Goal: Transaction & Acquisition: Obtain resource

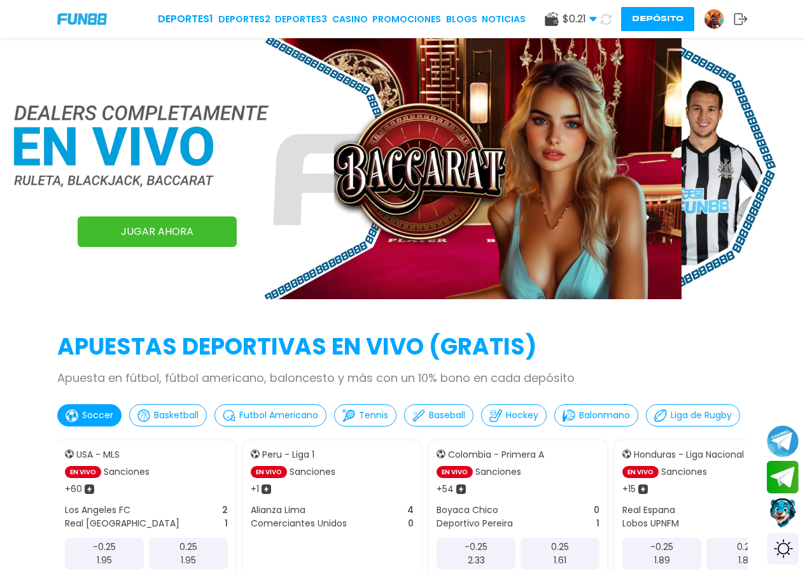
click at [74, 13] on div "Deportes 1 Deportes 2 Deportes 3 CASINO Promociones BLOGS NOTICIAS $ 0.21 Diner…" at bounding box center [402, 19] width 805 height 38
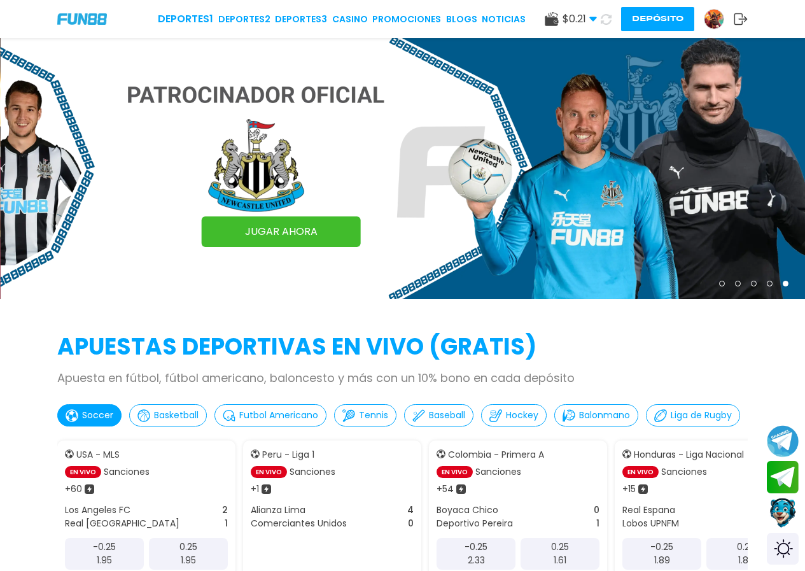
click at [74, 13] on div "Deportes 1 Deportes 2 Deportes 3 CASINO Promociones BLOGS NOTICIAS $ 0.21 Diner…" at bounding box center [402, 19] width 805 height 38
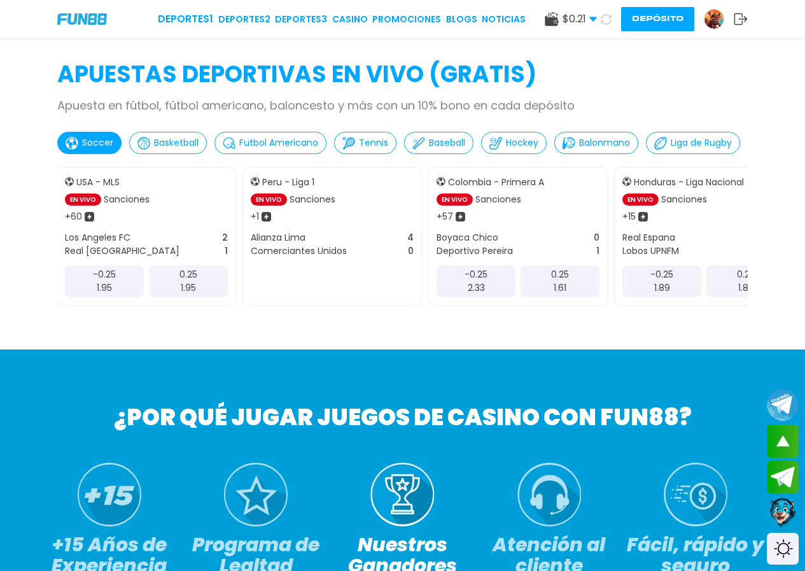
scroll to position [255, 0]
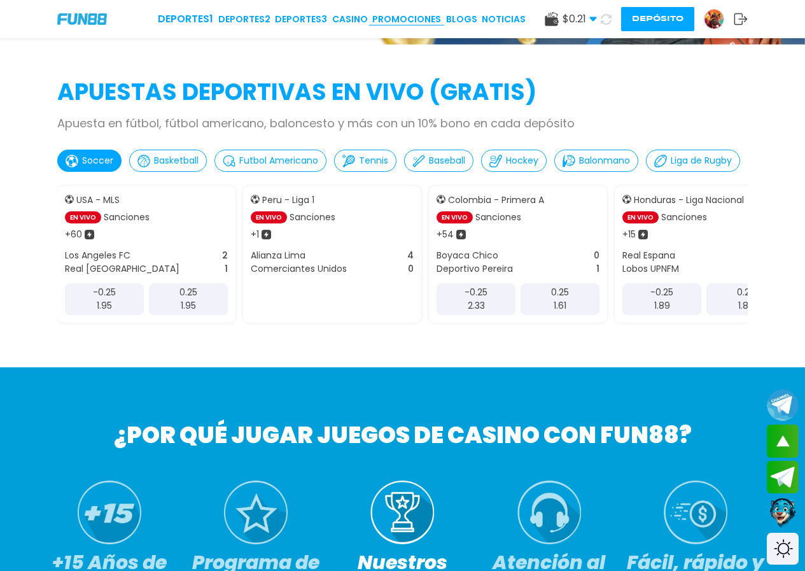
click at [409, 18] on link "Promociones" at bounding box center [406, 19] width 69 height 13
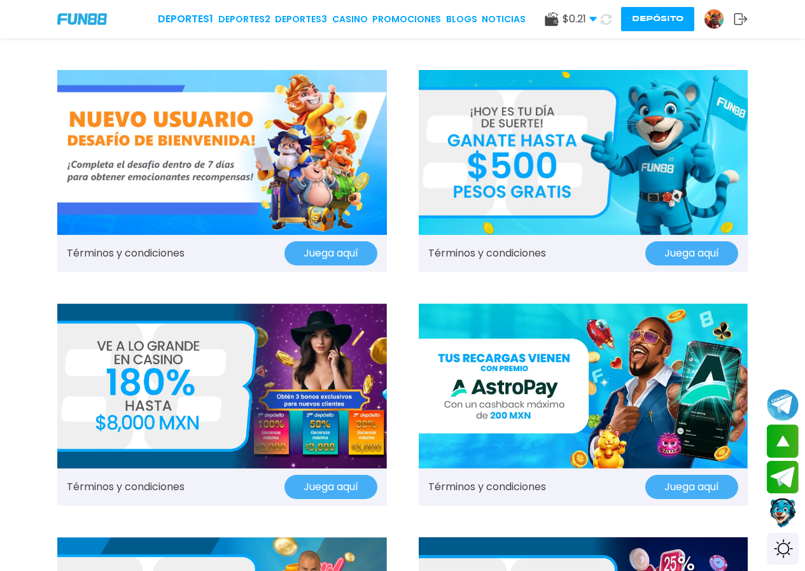
click at [584, 13] on span "$ 0.21" at bounding box center [580, 18] width 34 height 15
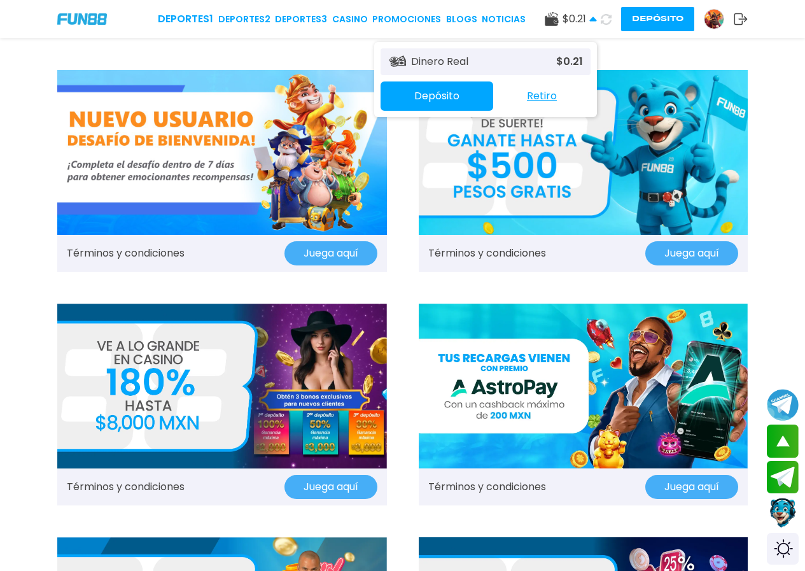
click at [595, 19] on icon at bounding box center [593, 19] width 8 height 8
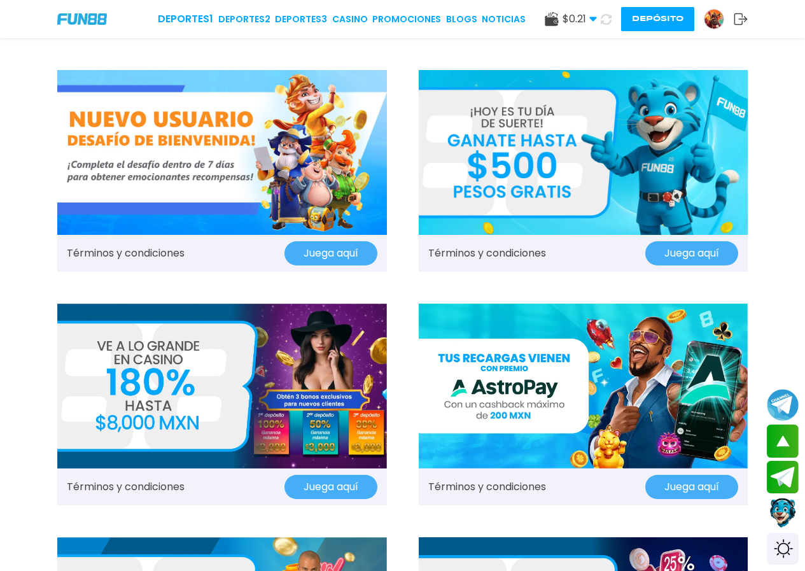
click at [708, 13] on img at bounding box center [714, 19] width 19 height 19
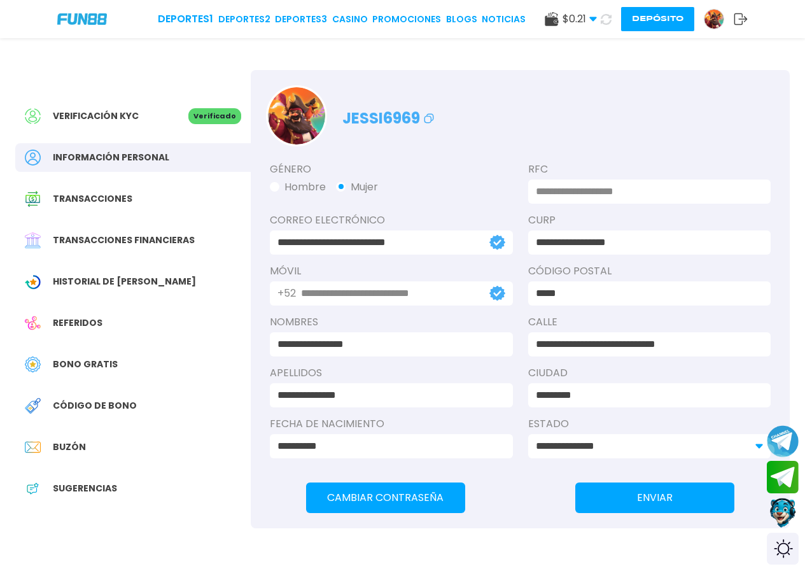
click at [95, 368] on span "Bono Gratis" at bounding box center [85, 364] width 65 height 13
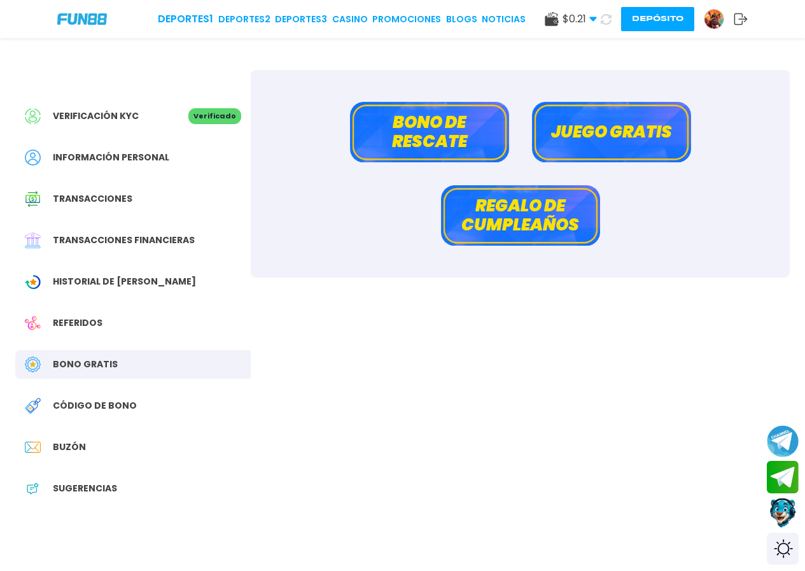
click at [403, 149] on button "Bono de rescate" at bounding box center [429, 132] width 159 height 60
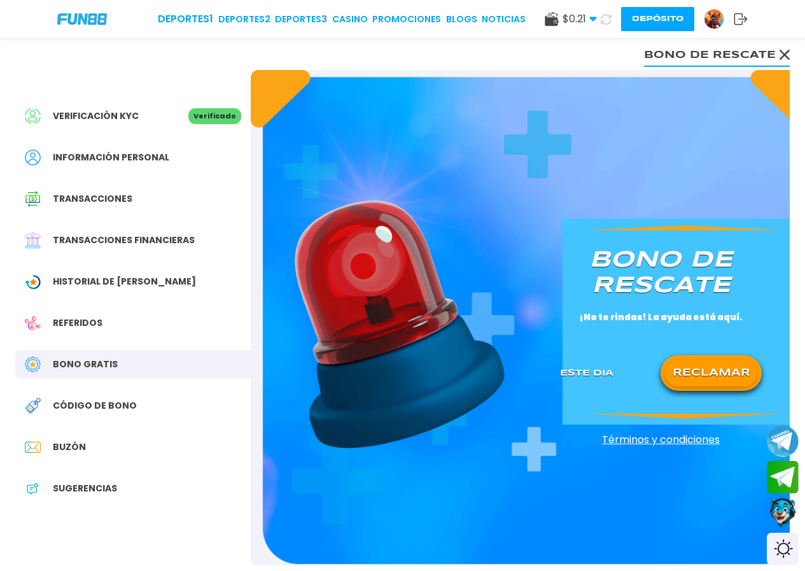
click at [706, 378] on button "RECLAMAR" at bounding box center [711, 373] width 92 height 27
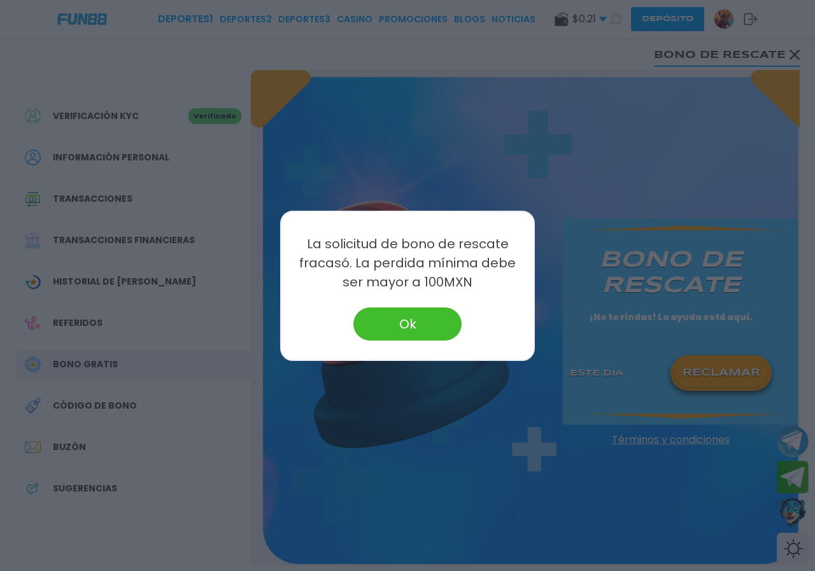
click at [409, 328] on button "Ok" at bounding box center [407, 323] width 108 height 33
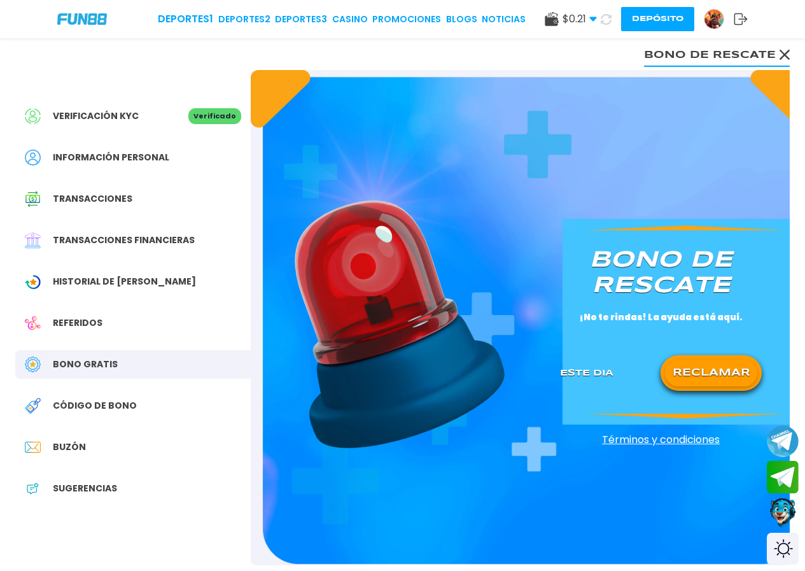
click at [594, 17] on icon at bounding box center [593, 19] width 8 height 8
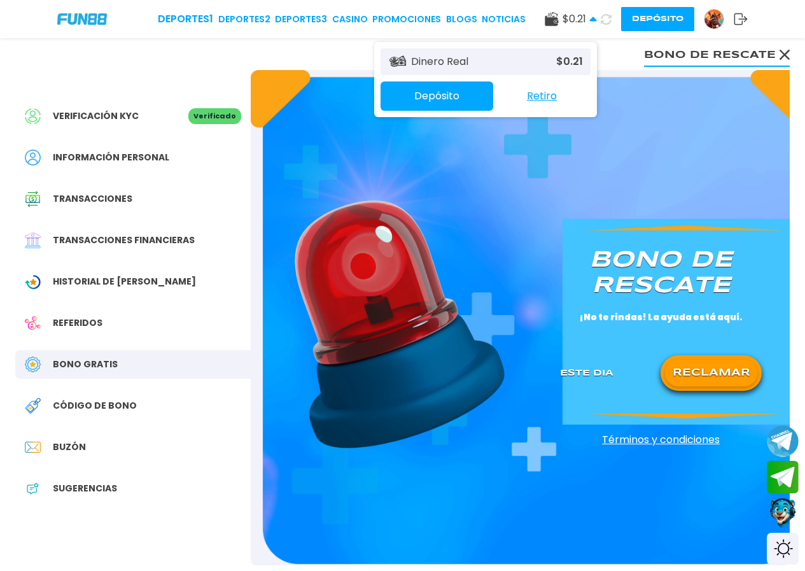
click at [593, 14] on span "$ 0.21" at bounding box center [580, 18] width 34 height 15
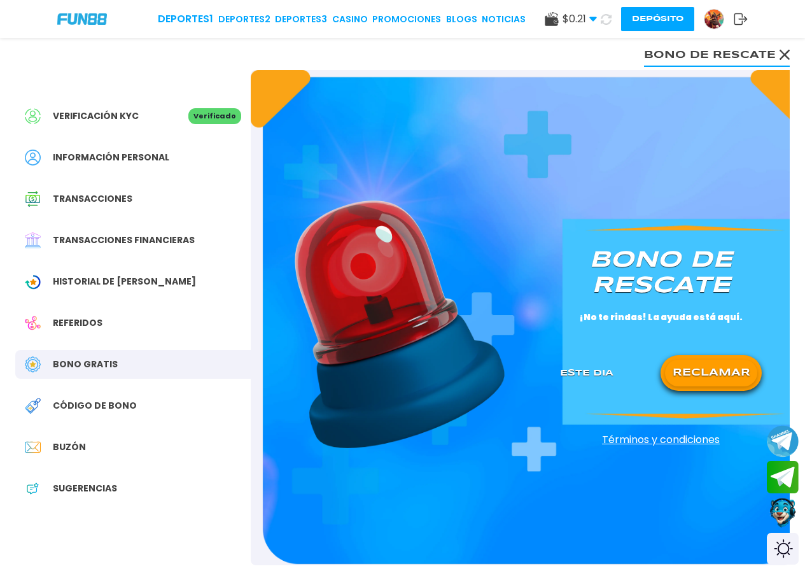
click at [612, 9] on div "$ 0.21 Dinero Real $ 0.21 Depósito Retiro Depósito" at bounding box center [646, 19] width 203 height 24
click at [608, 14] on icon at bounding box center [606, 19] width 11 height 11
click at [714, 342] on div "Bono de rescate ¡No te rindas! La ayuda está aquí. Este Dia RECLAMAR" at bounding box center [661, 318] width 232 height 172
click at [710, 364] on button "RECLAMAR" at bounding box center [711, 373] width 92 height 27
click at [710, 374] on icon at bounding box center [711, 373] width 16 height 16
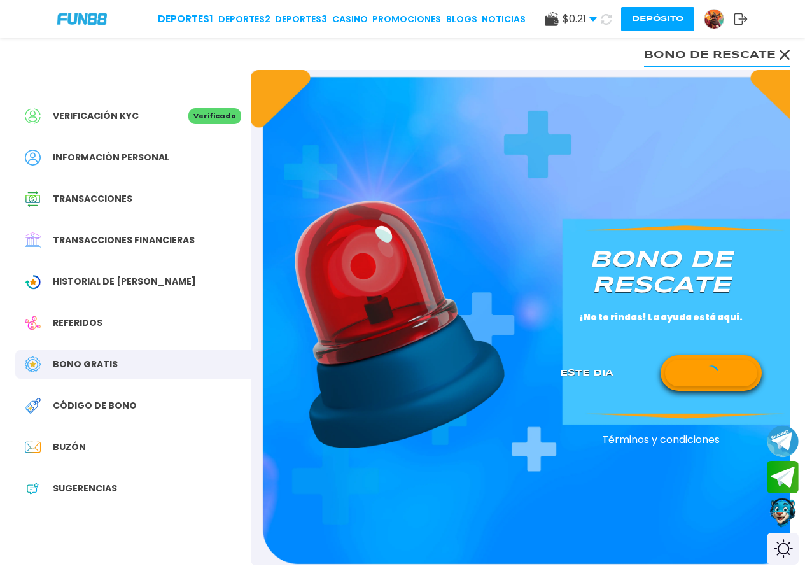
click at [710, 375] on icon at bounding box center [711, 373] width 16 height 16
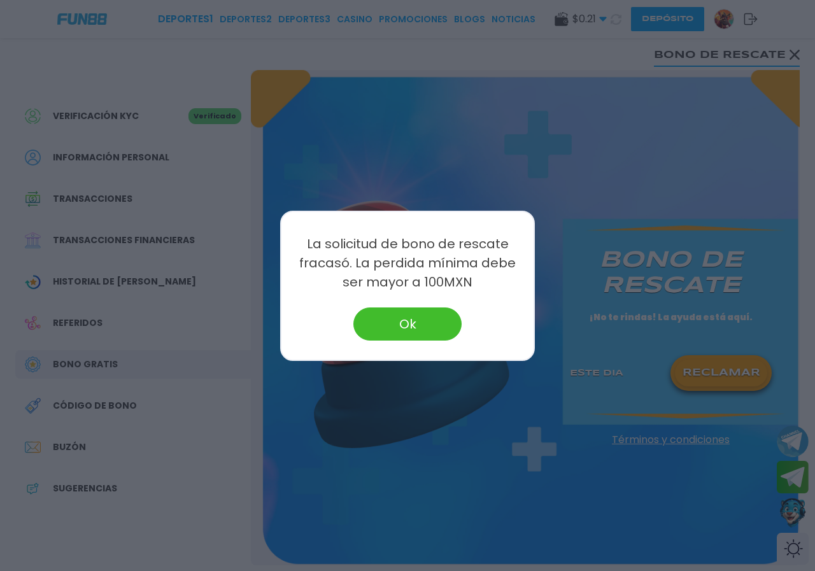
click at [451, 320] on button "Ok" at bounding box center [407, 323] width 108 height 33
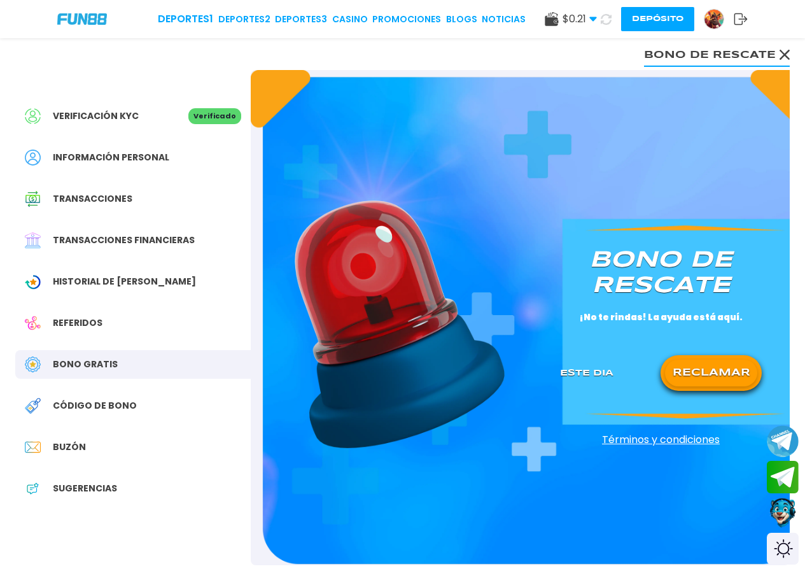
click at [740, 13] on icon at bounding box center [741, 19] width 14 height 13
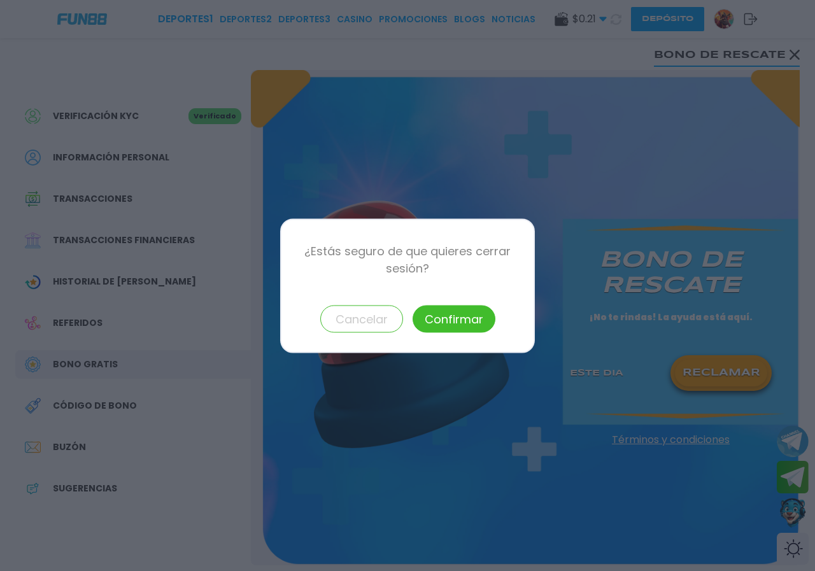
click at [424, 315] on button "Confirmar" at bounding box center [453, 318] width 83 height 27
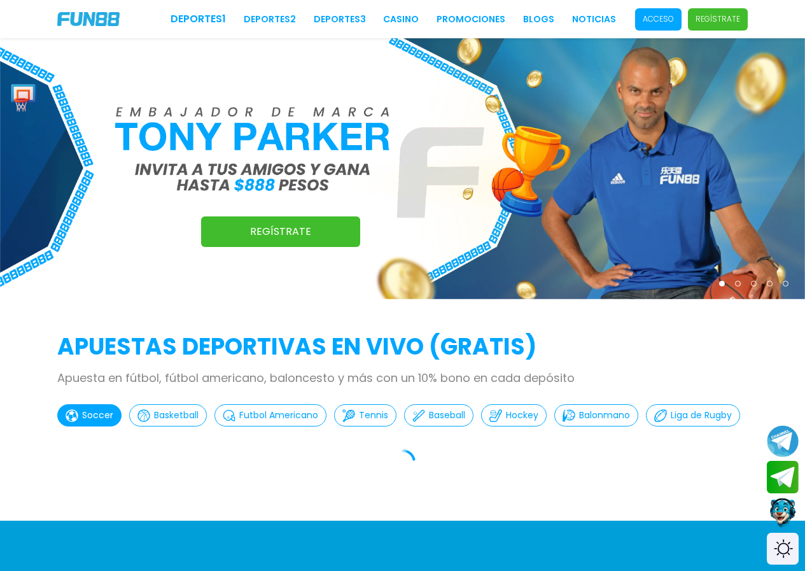
click at [651, 20] on p "Acceso" at bounding box center [658, 18] width 31 height 11
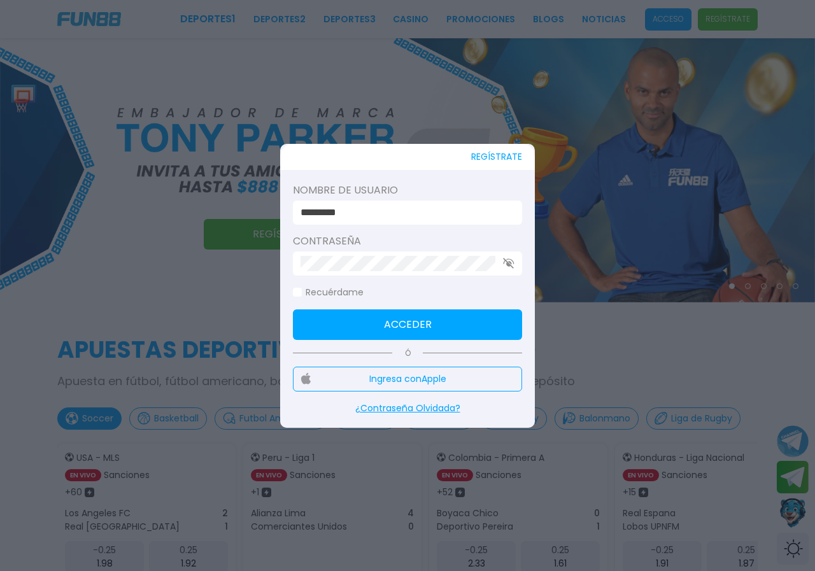
click at [398, 207] on input "*********" at bounding box center [403, 212] width 206 height 15
type input "*********"
click at [398, 303] on form "Nombre de usuario ********* Contraseña Recuérdame Acceder" at bounding box center [407, 261] width 229 height 157
click at [398, 323] on button "Acceder" at bounding box center [407, 324] width 229 height 31
